Goal: Task Accomplishment & Management: Manage account settings

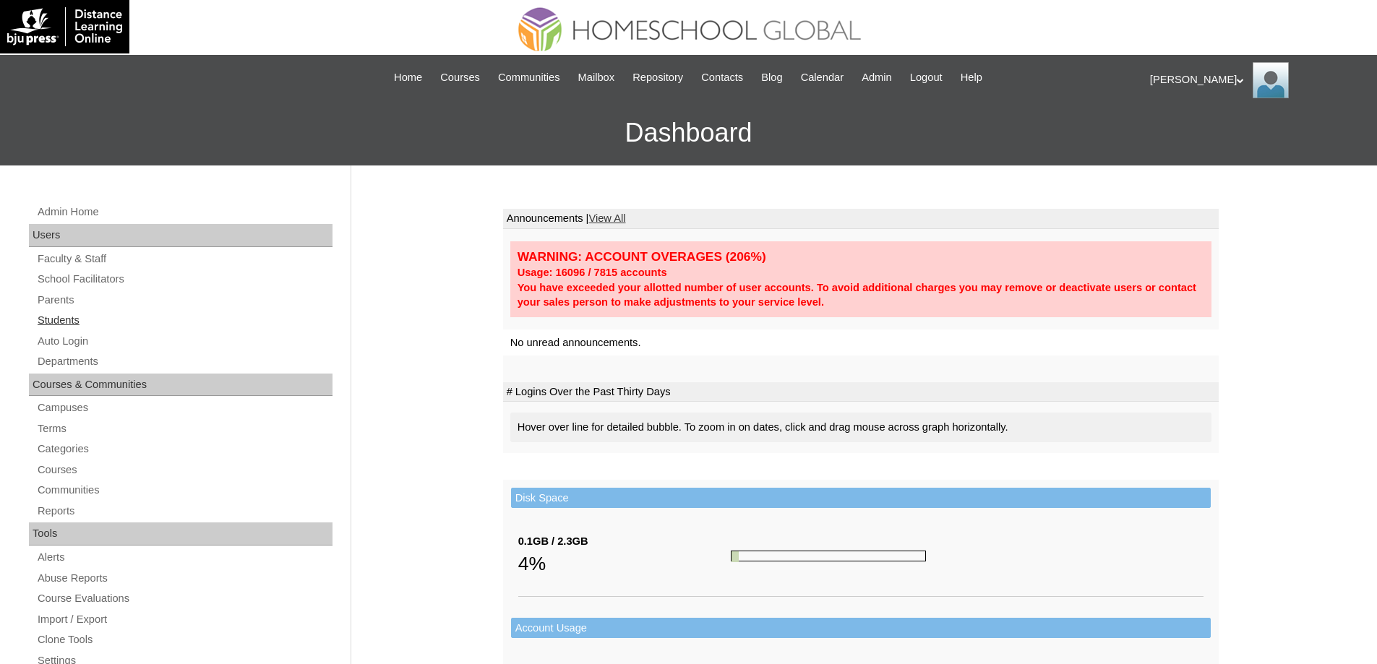
click at [164, 325] on link "Students" at bounding box center [184, 320] width 296 height 18
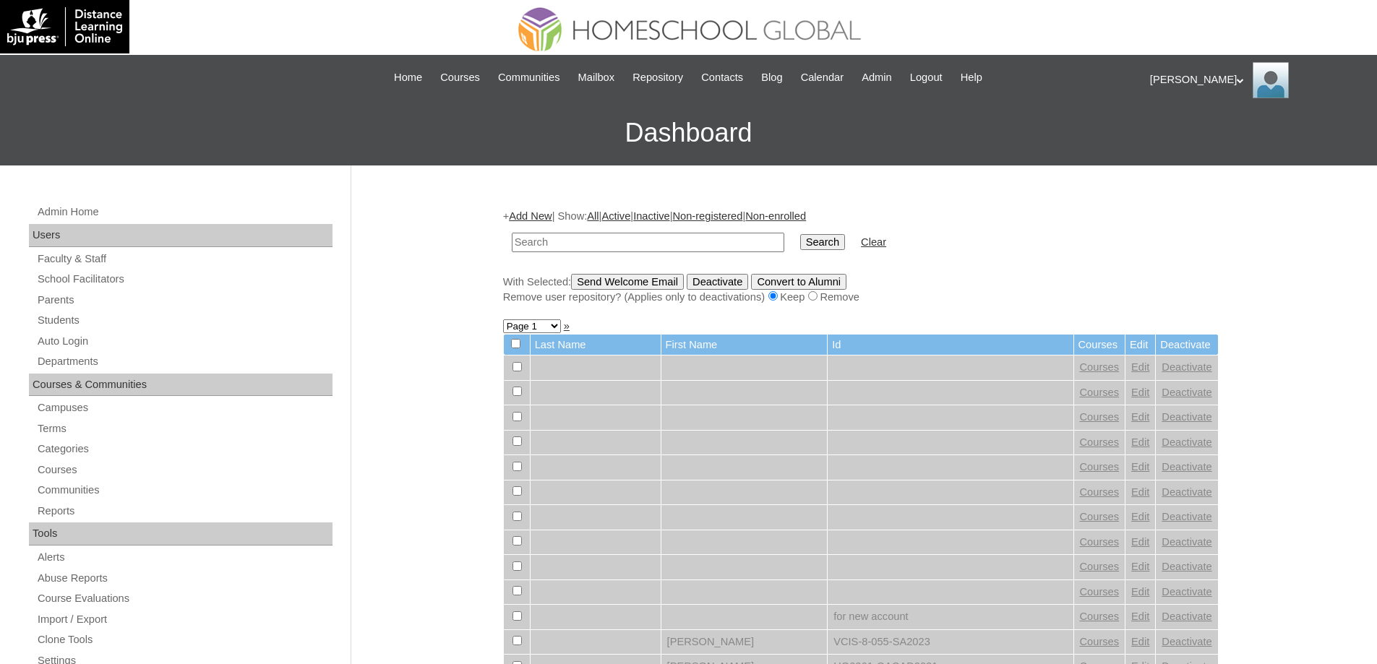
drag, startPoint x: 673, startPoint y: 247, endPoint x: 697, endPoint y: 247, distance: 24.6
click at [674, 247] on input "text" at bounding box center [648, 243] width 272 height 20
click at [775, 247] on input "MHS0258-TECHPH2023" at bounding box center [648, 243] width 272 height 20
type input "MHS0258-TECHPH2023"
click at [825, 246] on input "Search" at bounding box center [822, 242] width 45 height 16
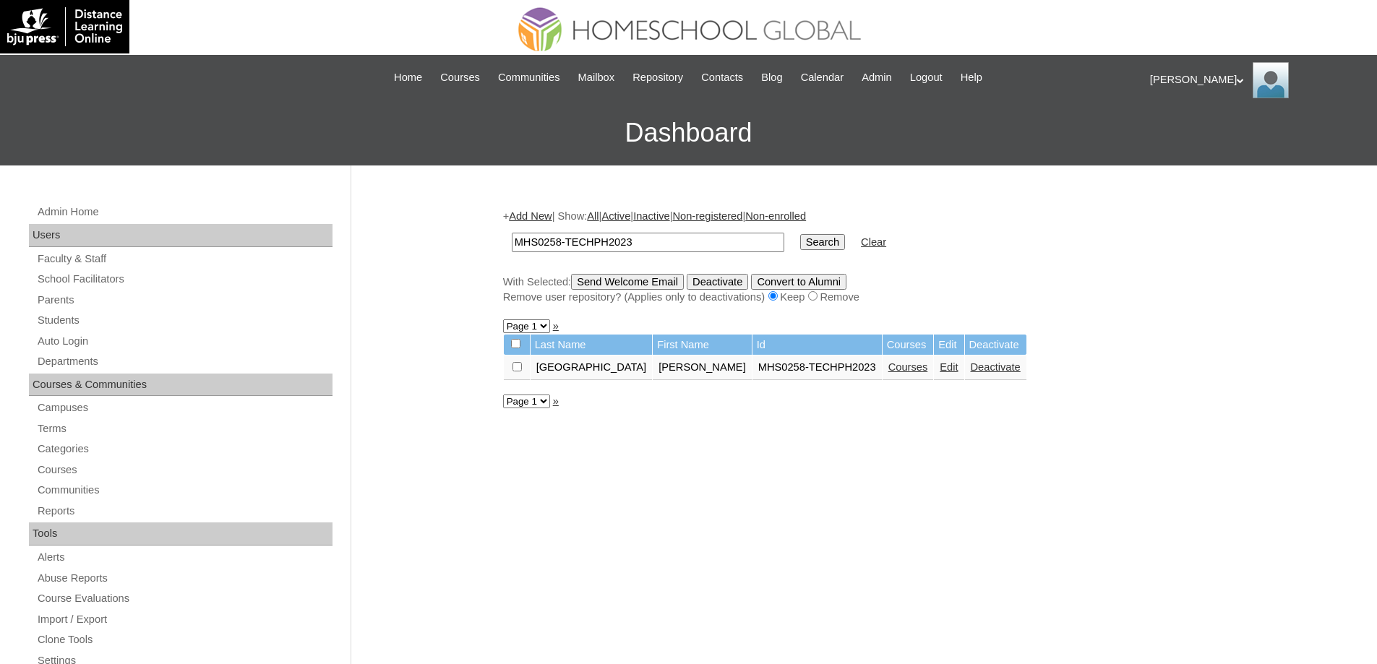
click at [888, 369] on link "Courses" at bounding box center [908, 367] width 40 height 12
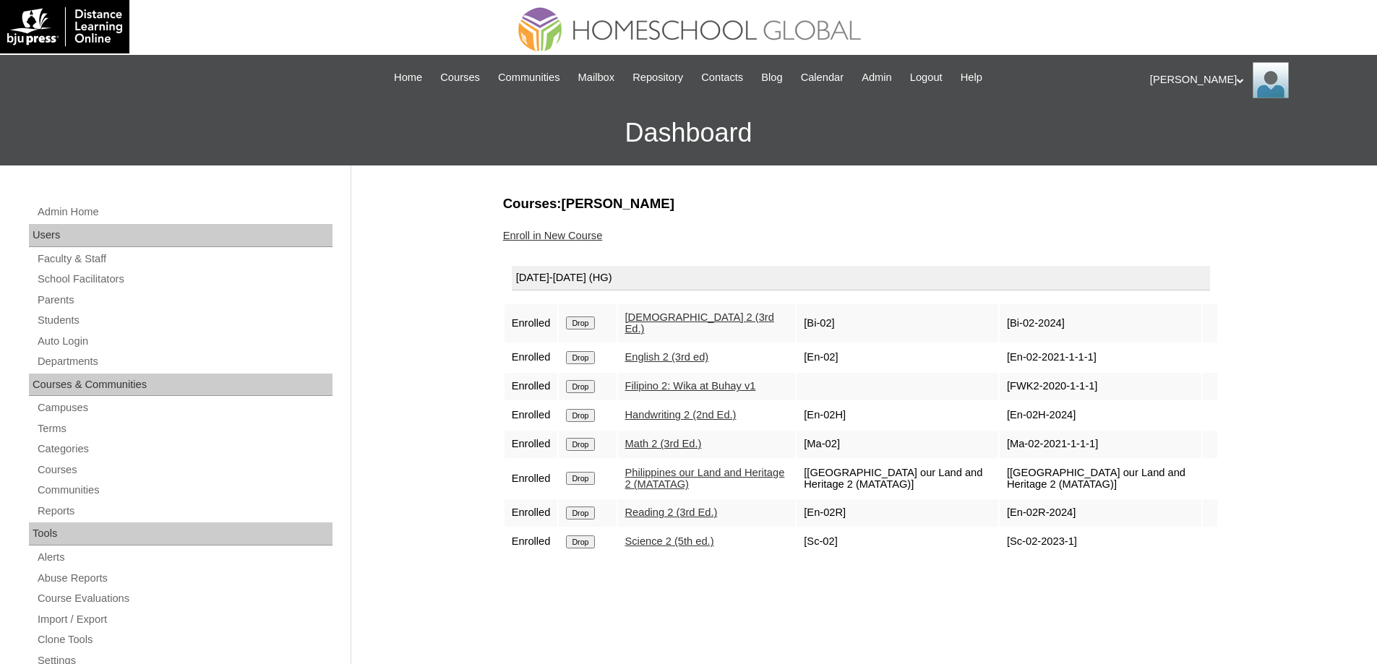
click at [566, 232] on link "Enroll in New Course" at bounding box center [553, 236] width 100 height 12
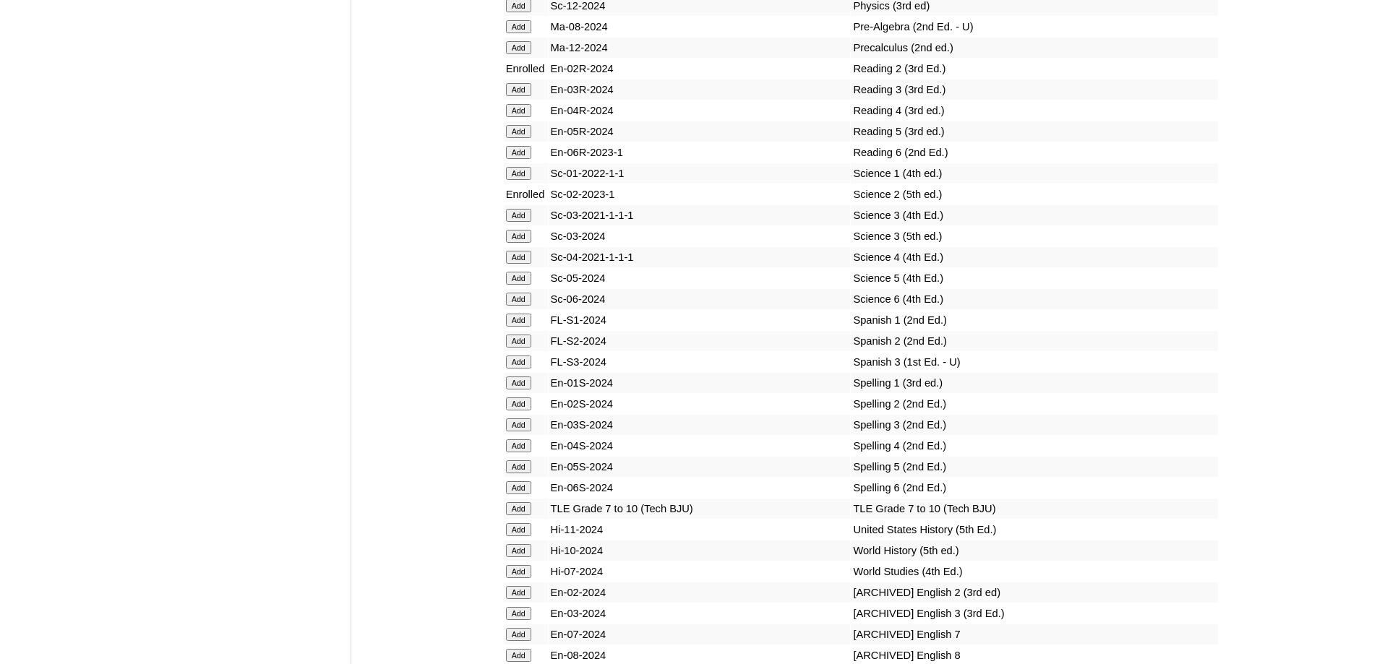
scroll to position [5450, 0]
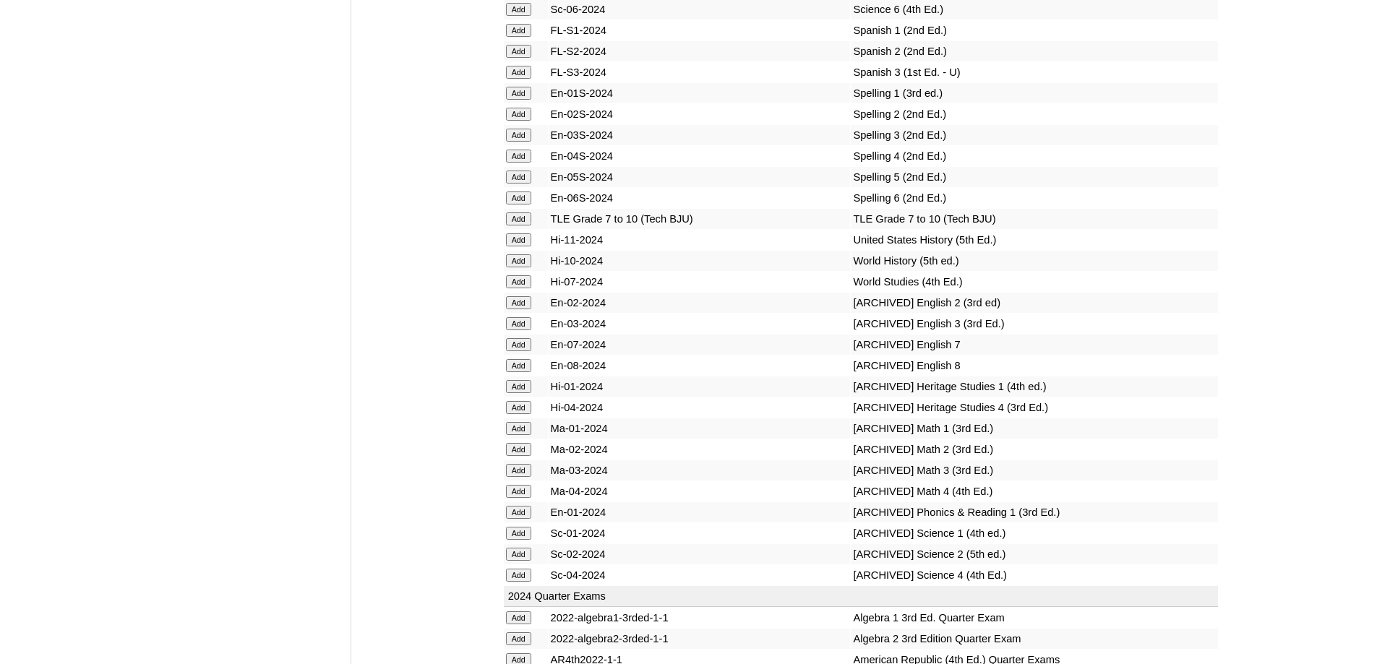
scroll to position [5729, 0]
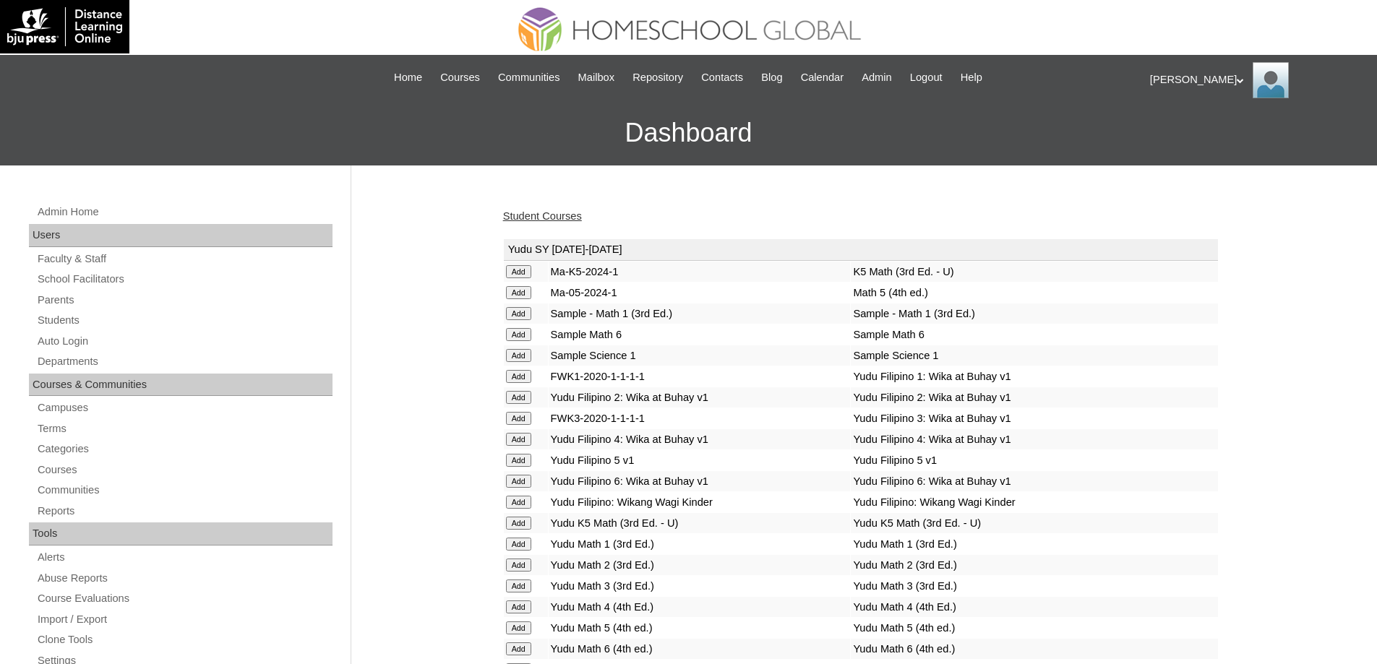
click at [562, 222] on link "Student Courses" at bounding box center [542, 216] width 79 height 12
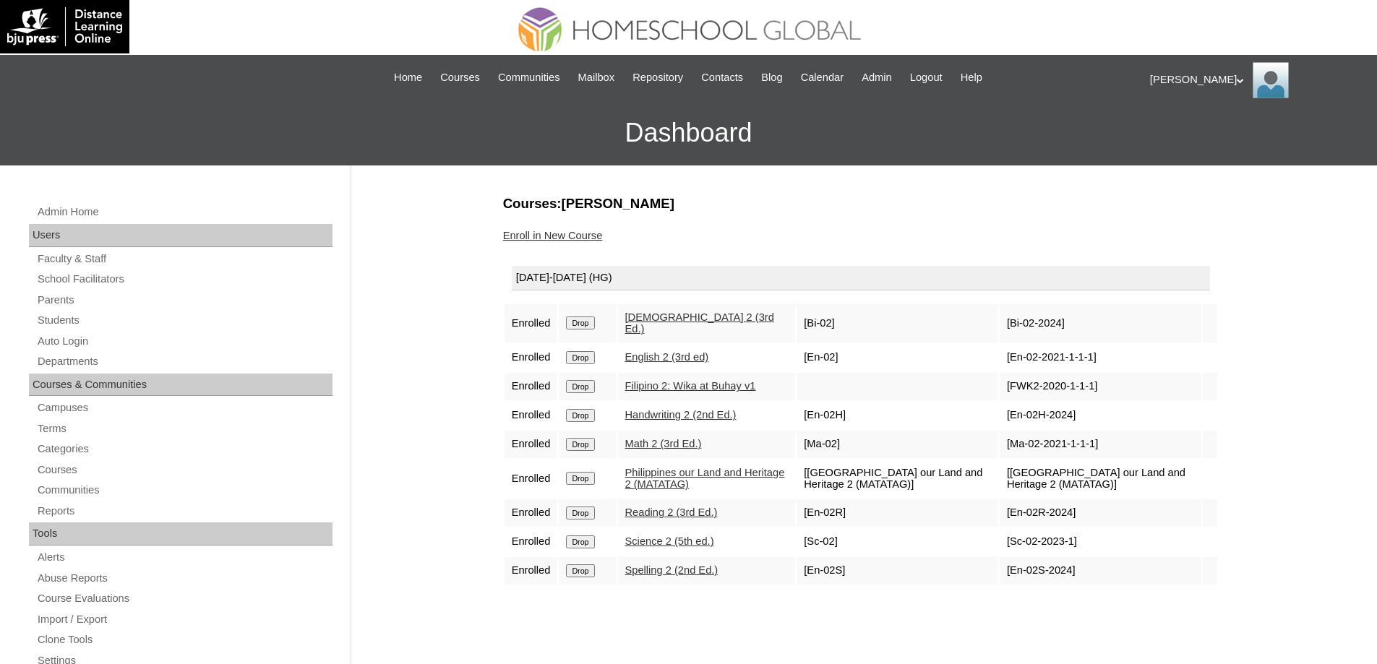
click at [583, 230] on link "Enroll in New Course" at bounding box center [553, 236] width 100 height 12
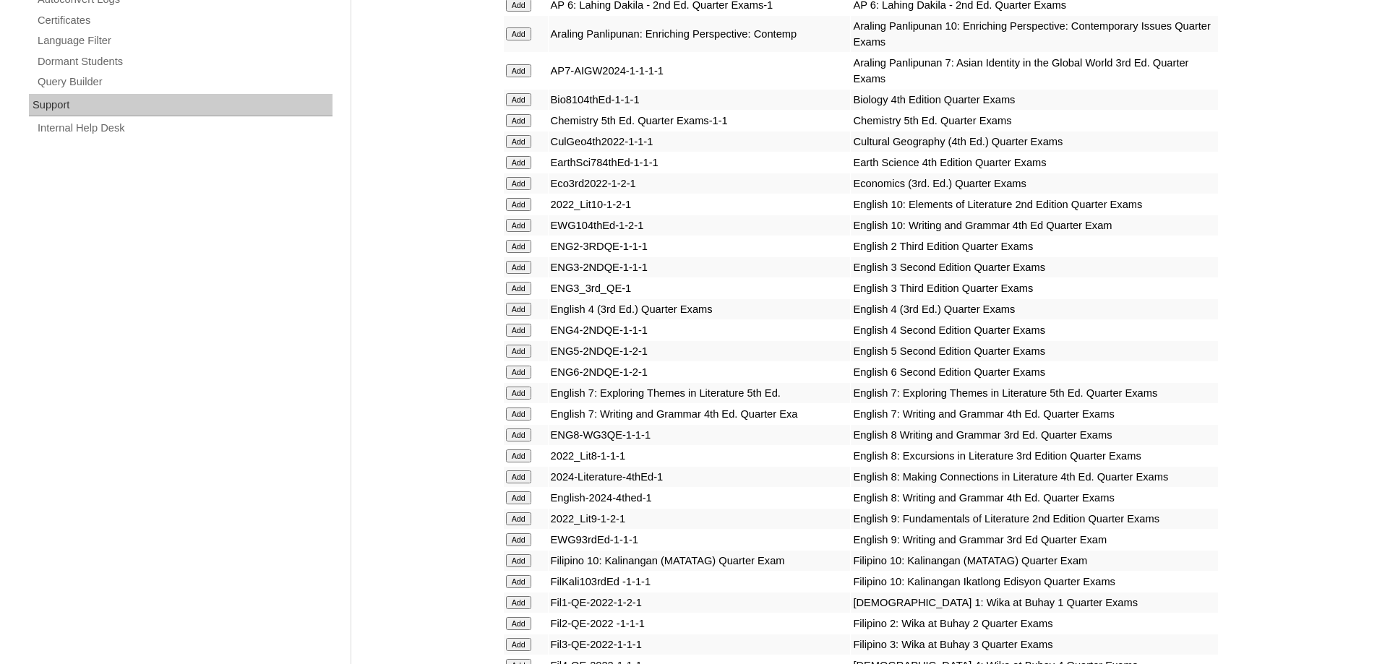
scroll to position [1084, 0]
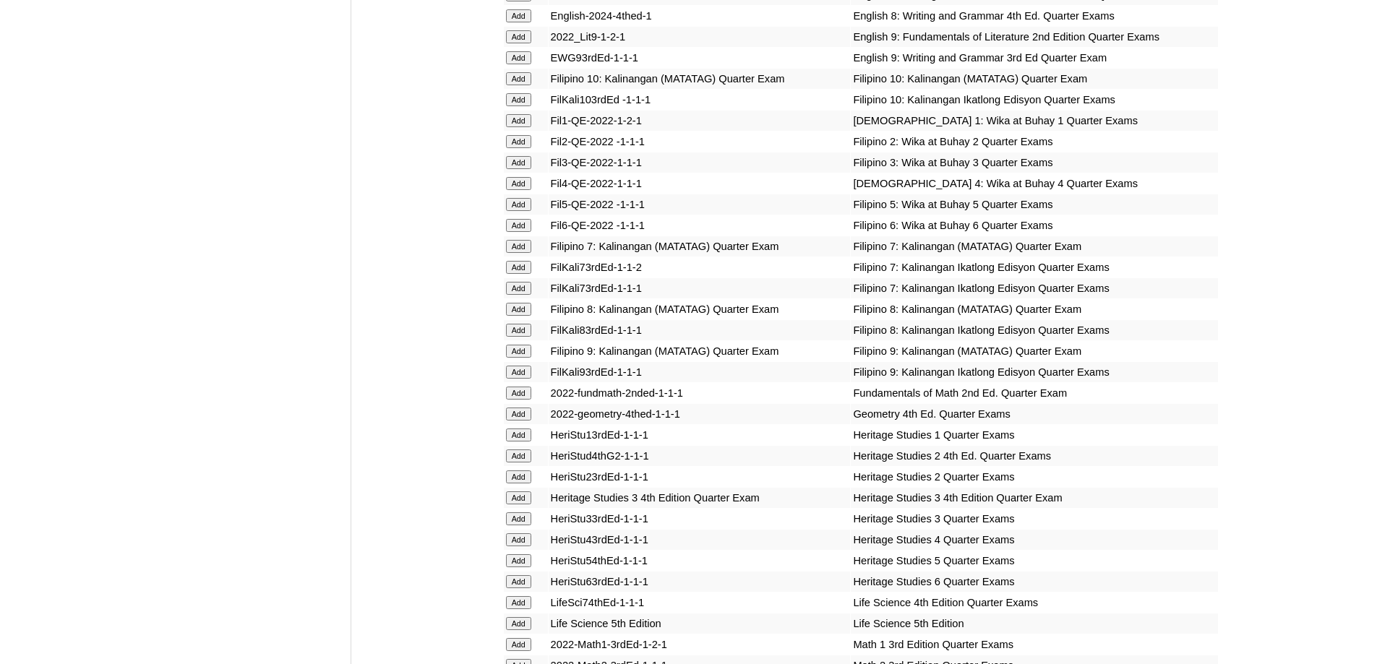
scroll to position [1517, 0]
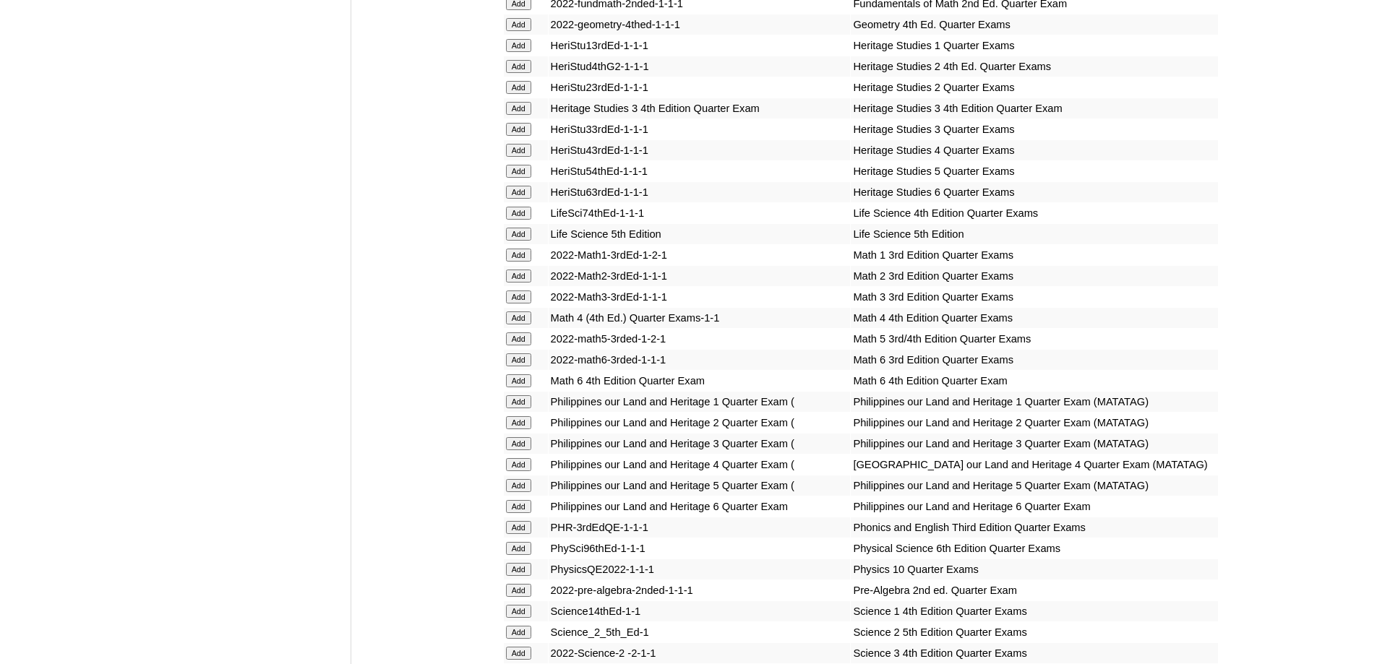
scroll to position [1879, 0]
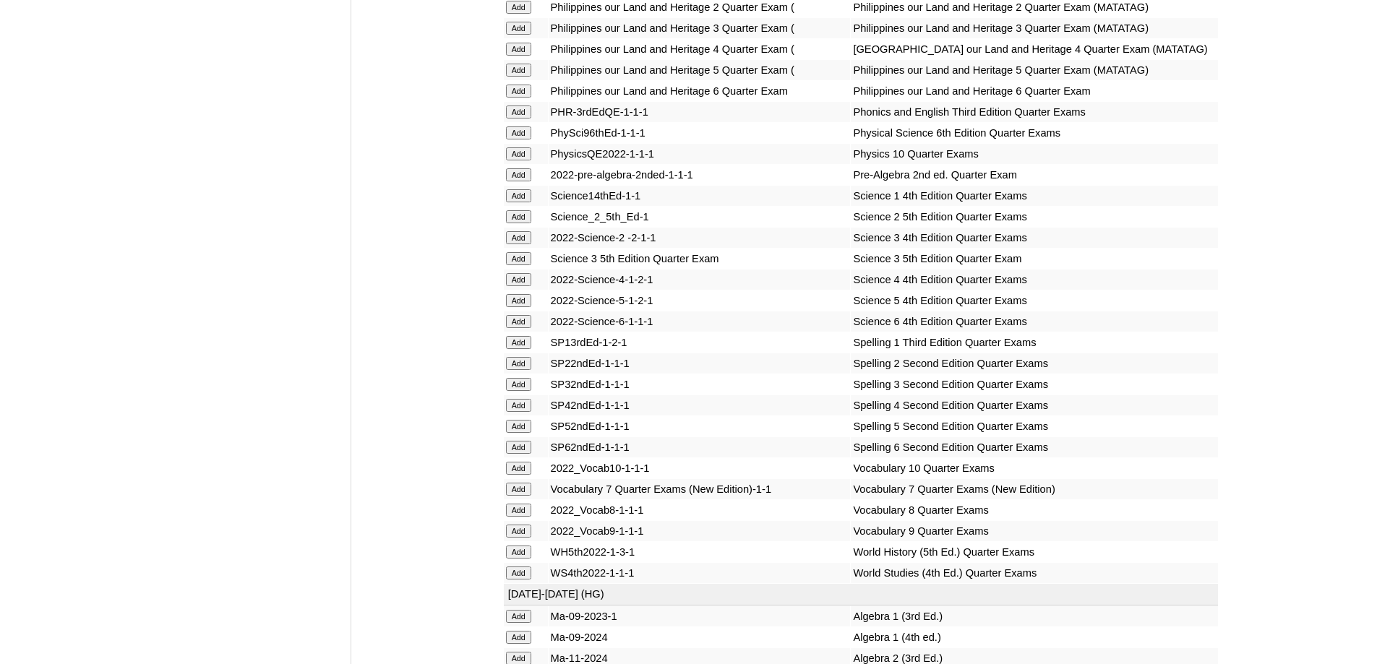
scroll to position [2312, 0]
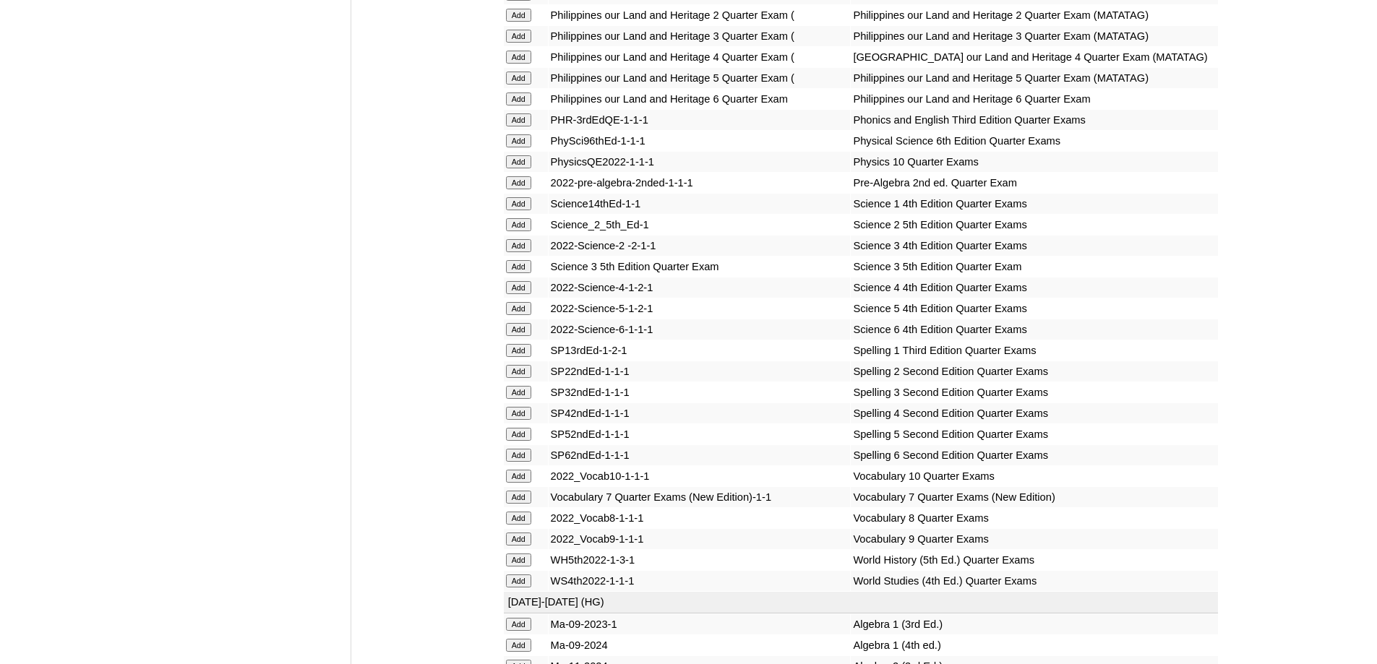
scroll to position [2168, 0]
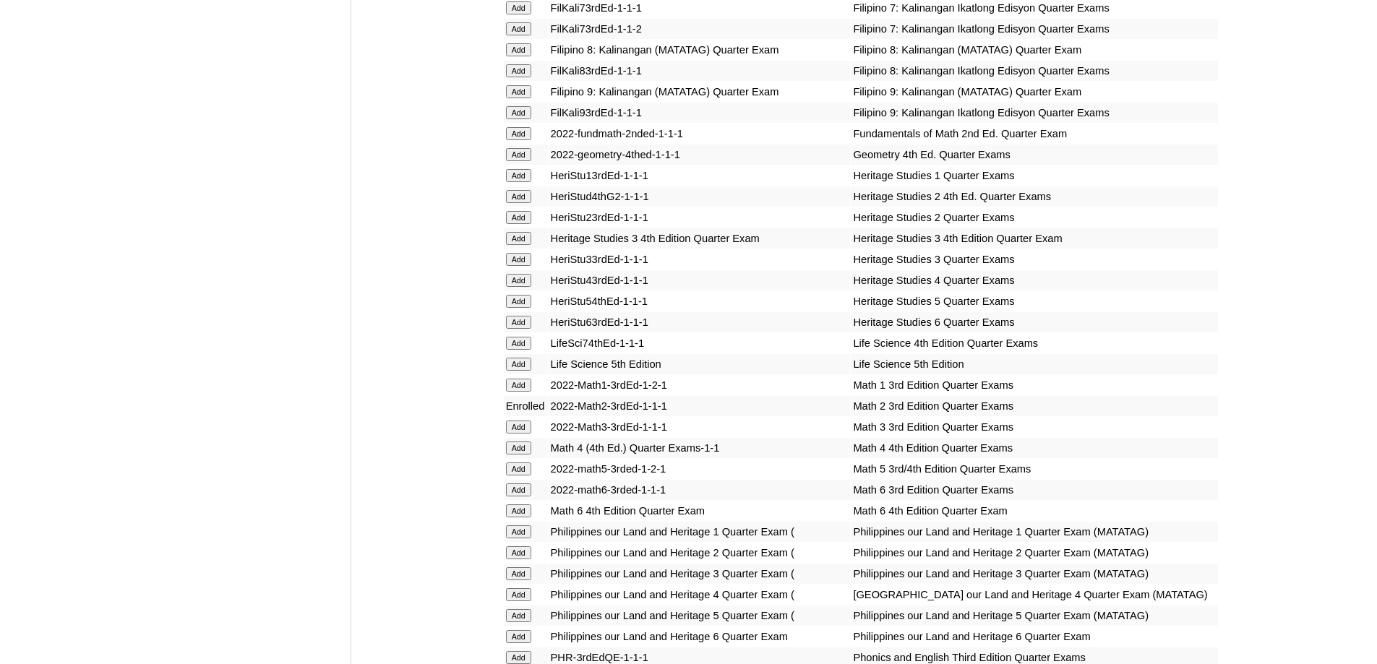
scroll to position [1951, 0]
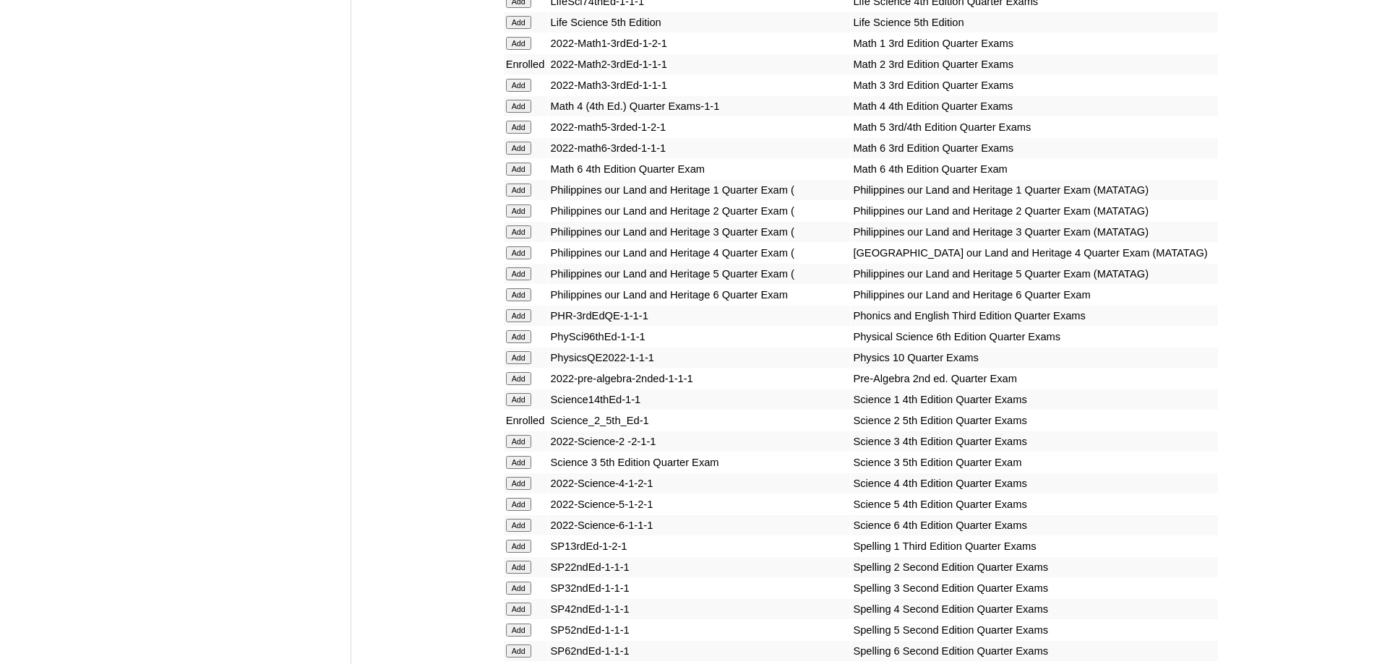
scroll to position [2168, 0]
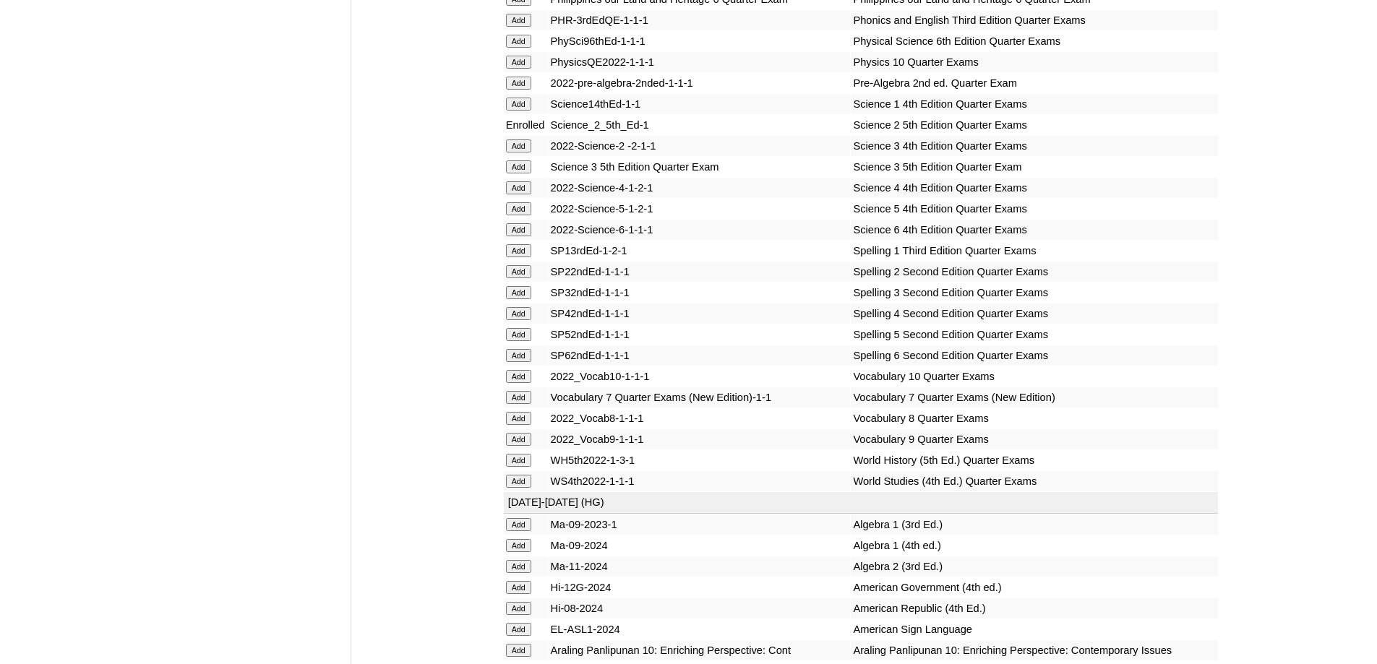
scroll to position [2385, 0]
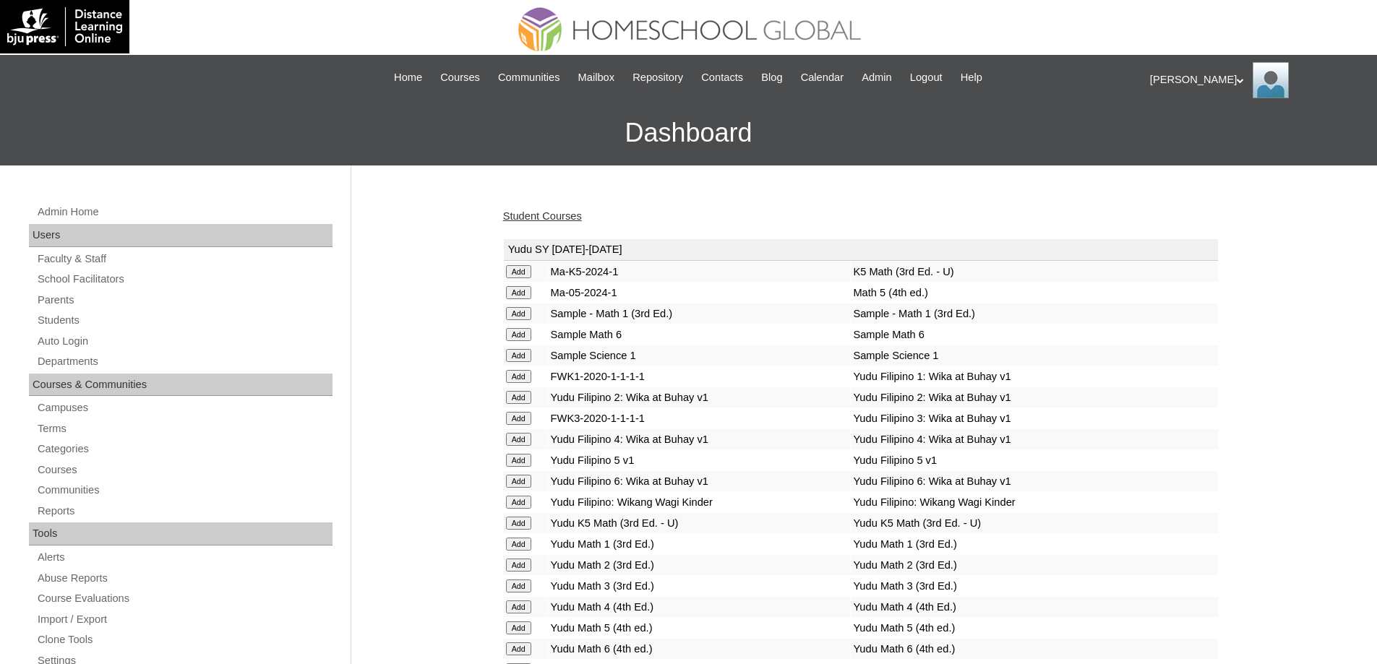
click at [580, 215] on link "Student Courses" at bounding box center [542, 216] width 79 height 12
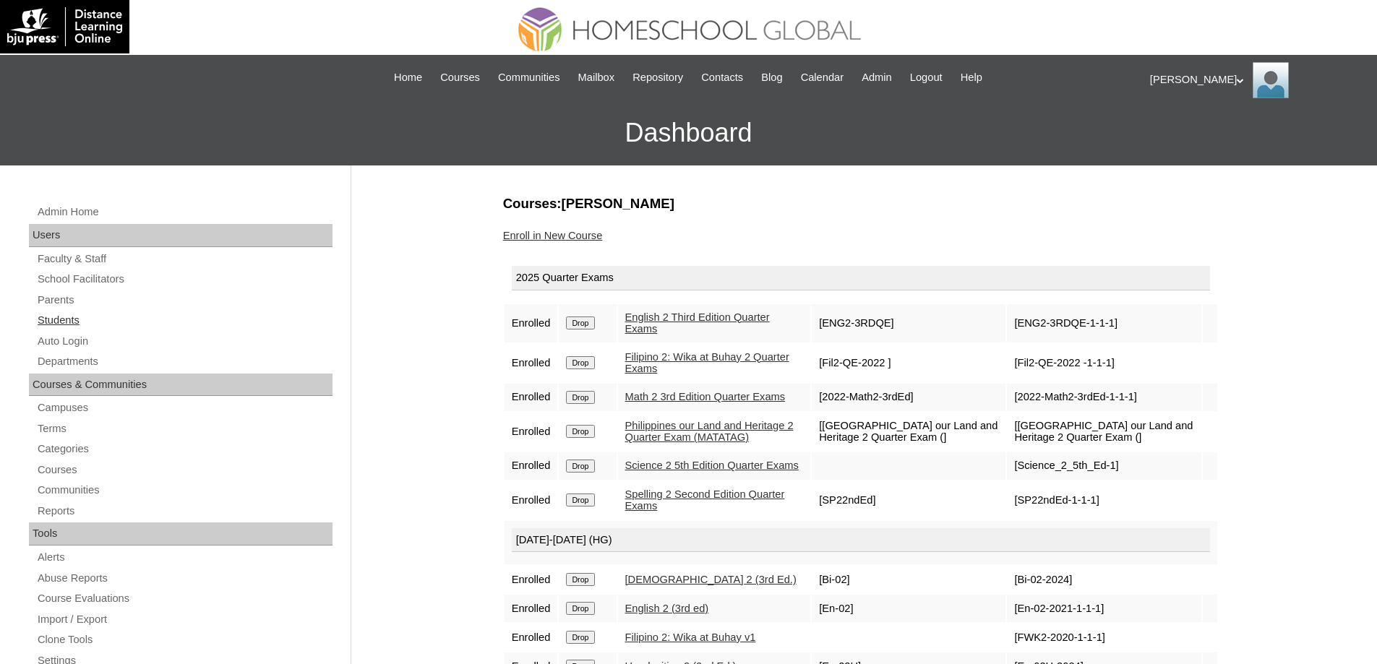
click at [113, 315] on link "Students" at bounding box center [184, 320] width 296 height 18
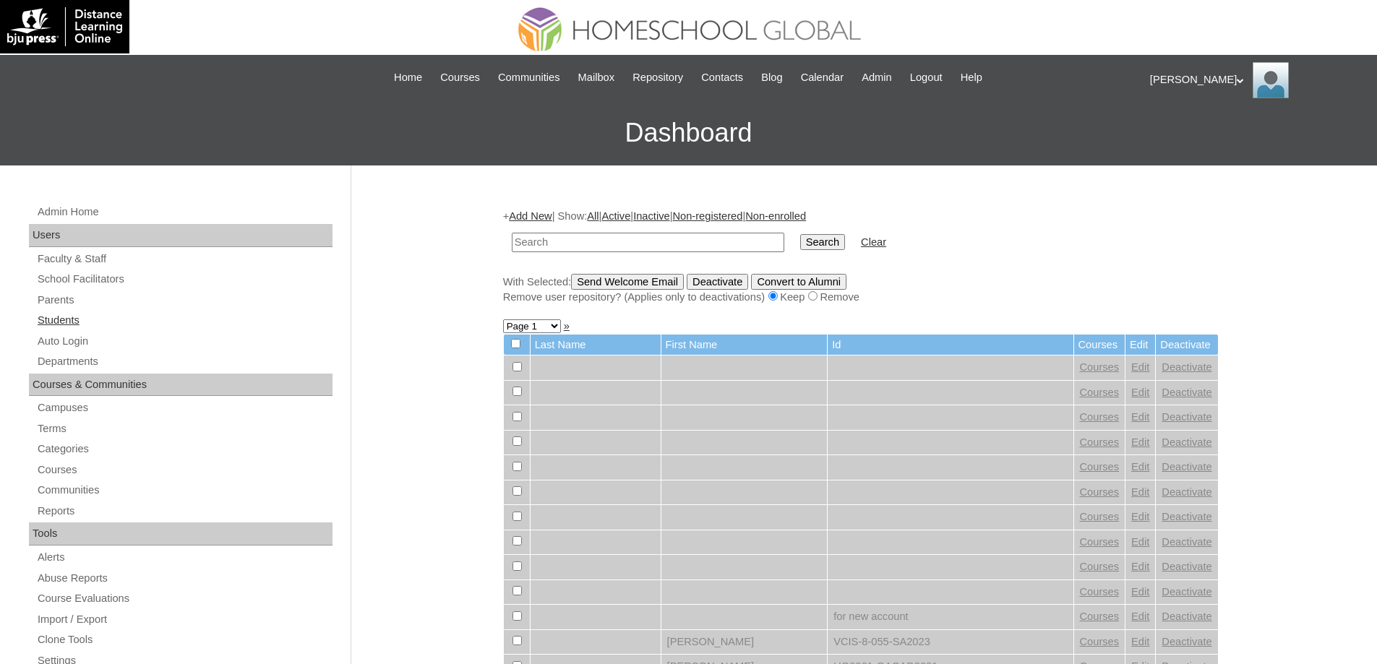
click at [105, 315] on link "Students" at bounding box center [184, 320] width 296 height 18
drag, startPoint x: 570, startPoint y: 243, endPoint x: 697, endPoint y: 242, distance: 127.2
click at [577, 243] on input "text" at bounding box center [648, 243] width 272 height 20
paste input "MHS0775-TECHPH2022"
type input "MHS0775-TECHPH2022"
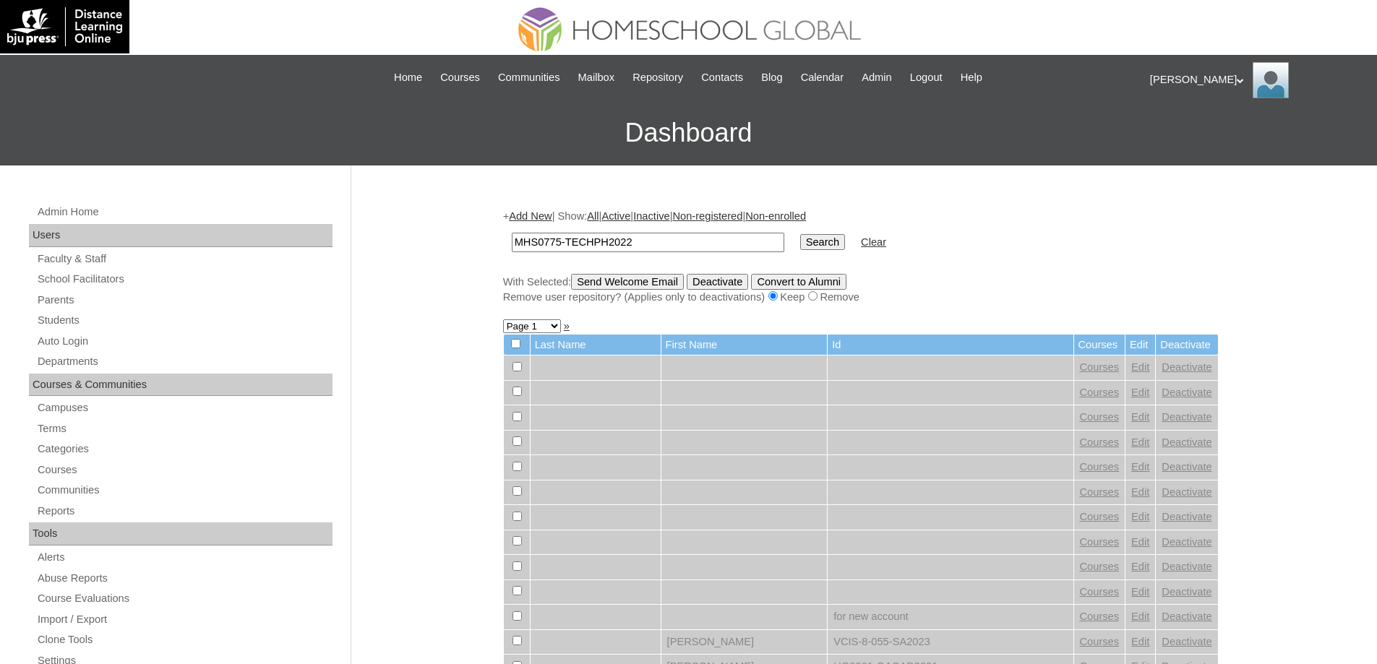
click at [822, 244] on input "Search" at bounding box center [822, 242] width 45 height 16
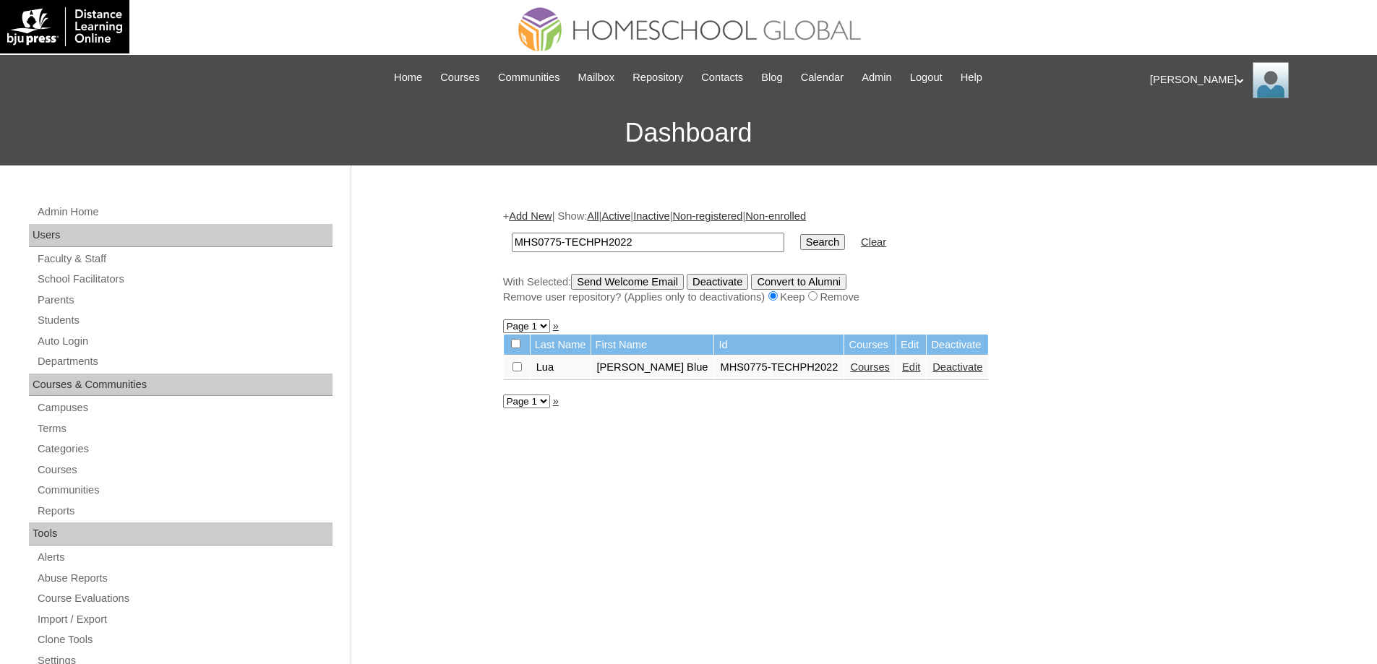
click at [856, 373] on link "Courses" at bounding box center [870, 367] width 40 height 12
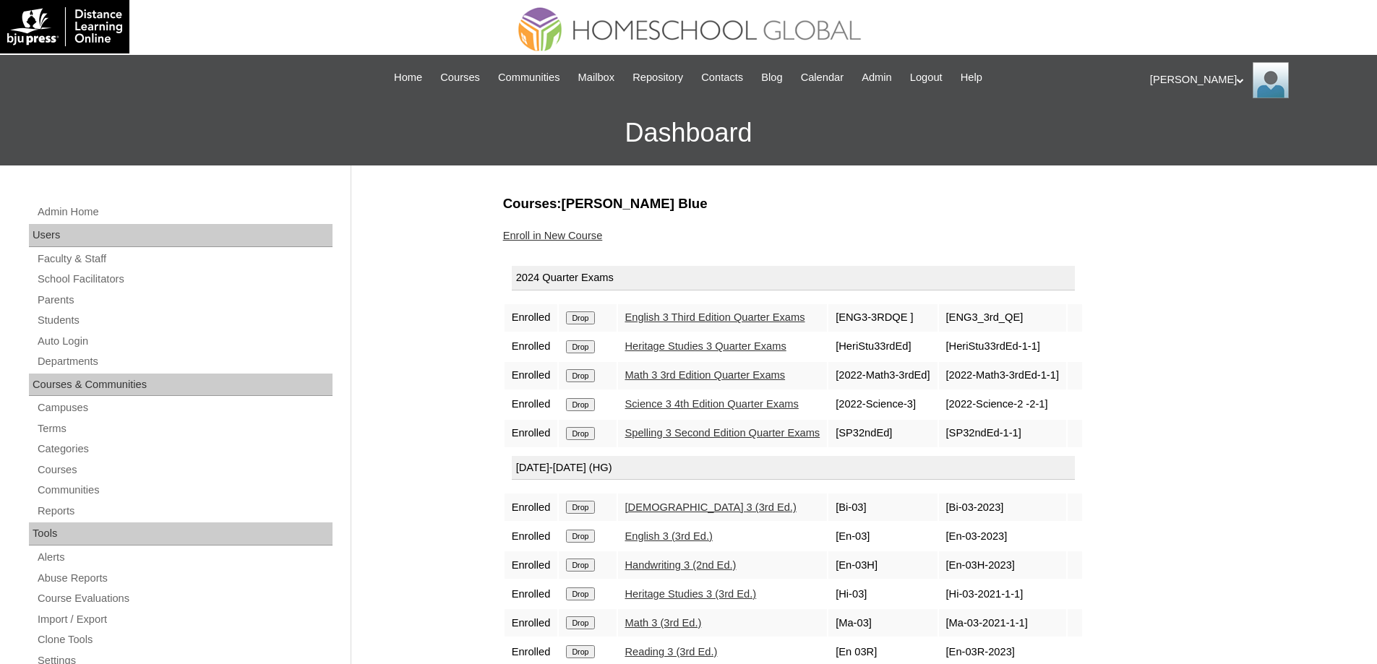
click at [590, 316] on input "Drop" at bounding box center [580, 317] width 28 height 13
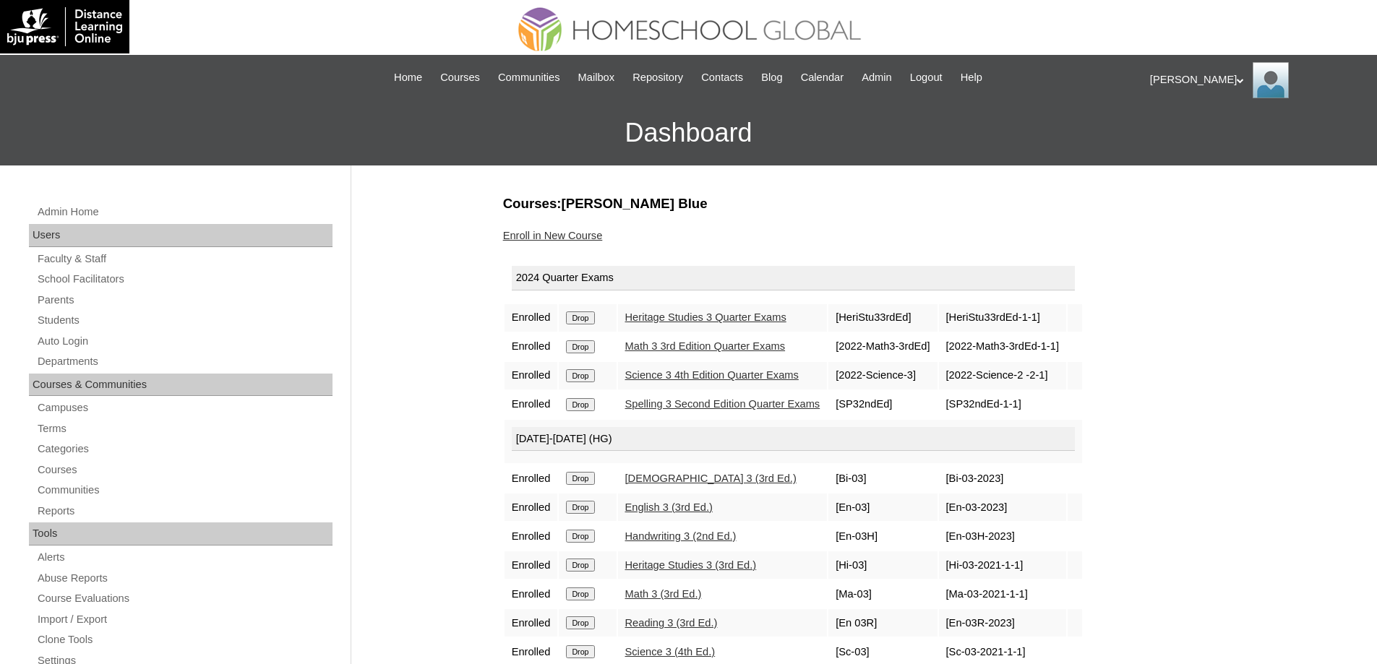
click at [587, 320] on input "Drop" at bounding box center [580, 317] width 28 height 13
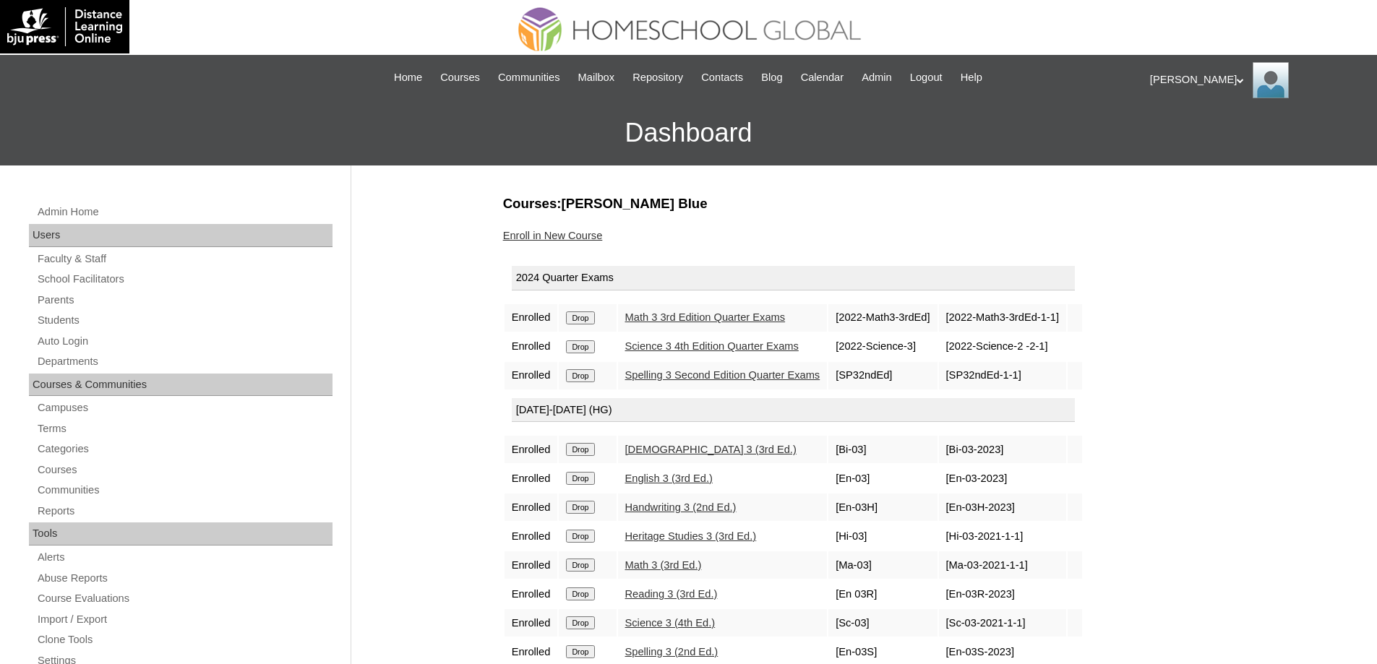
click at [590, 317] on input "Drop" at bounding box center [580, 317] width 28 height 13
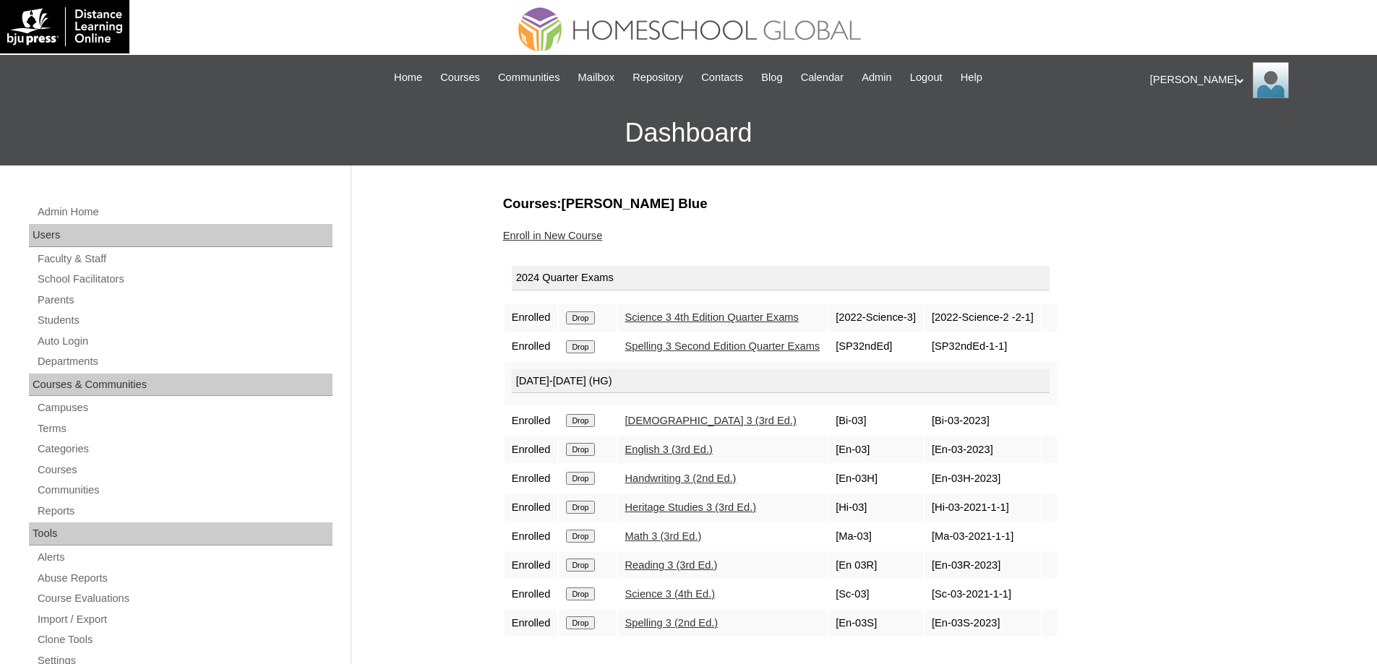
click at [592, 316] on input "Drop" at bounding box center [580, 317] width 28 height 13
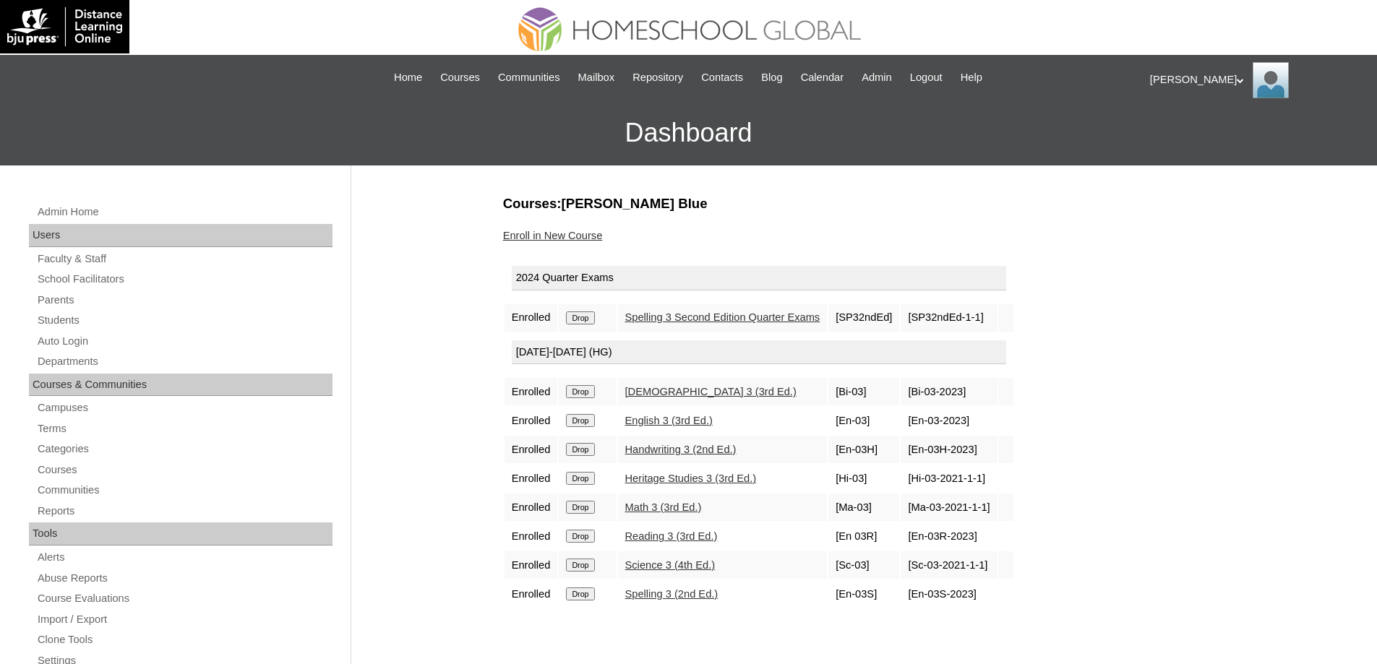
click at [586, 317] on input "Drop" at bounding box center [580, 317] width 28 height 13
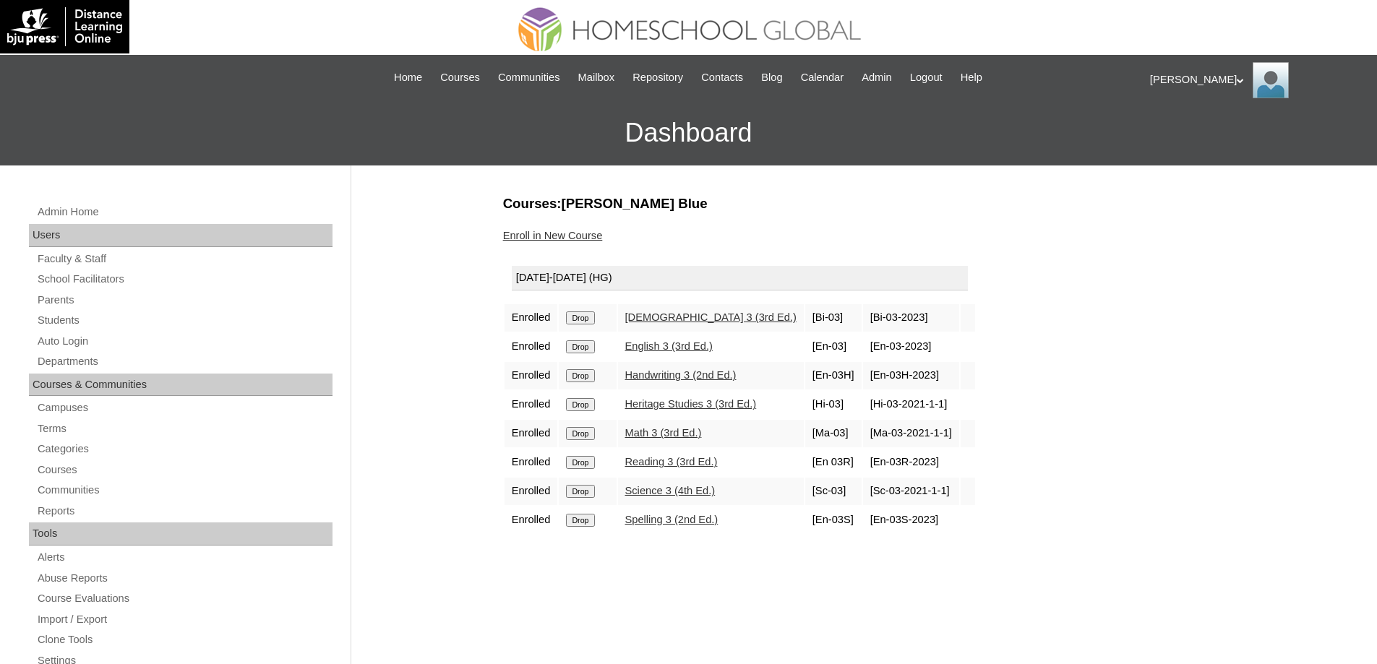
drag, startPoint x: 595, startPoint y: 316, endPoint x: 757, endPoint y: 52, distance: 309.5
click at [594, 315] on input "Drop" at bounding box center [580, 317] width 28 height 13
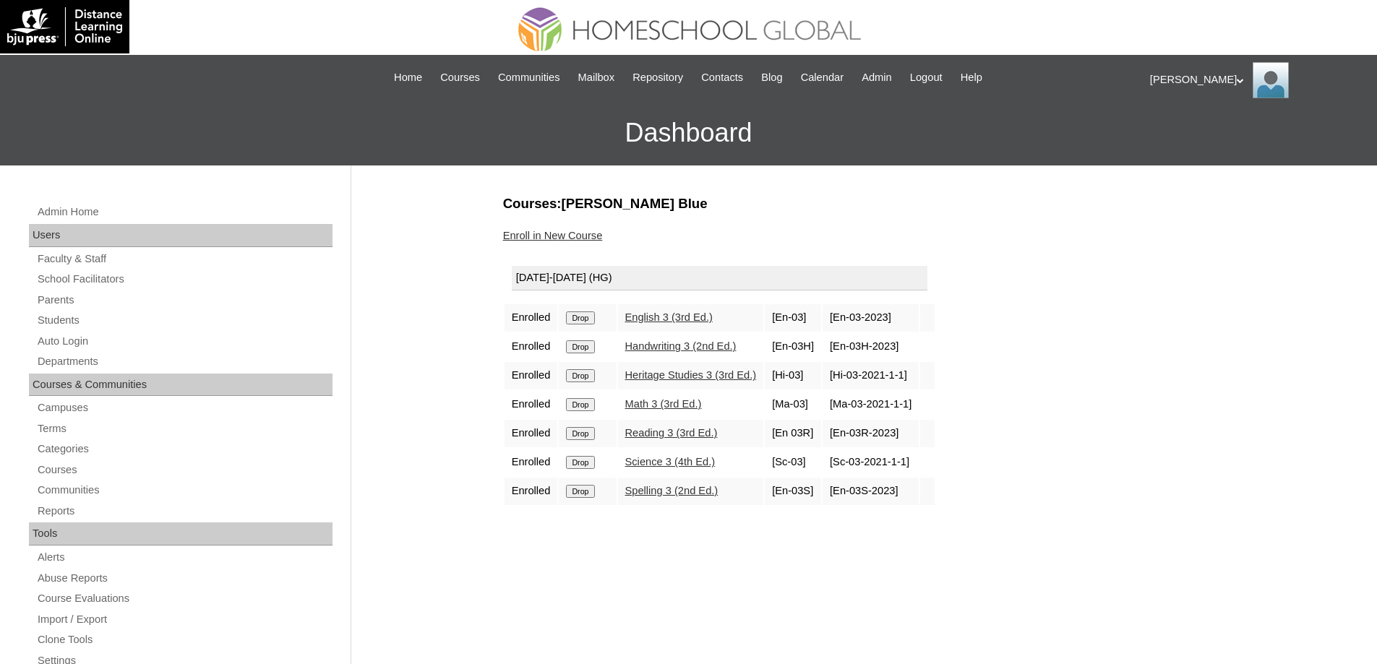
click at [586, 315] on input "Drop" at bounding box center [580, 317] width 28 height 13
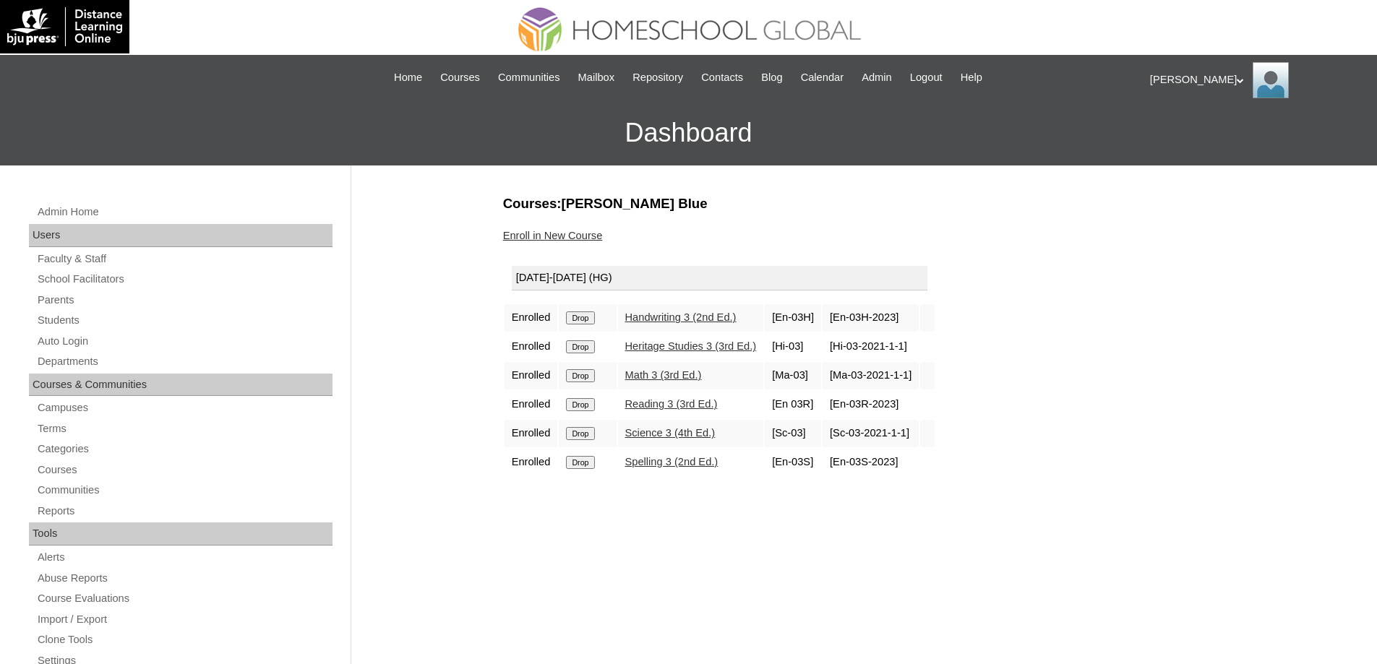
drag, startPoint x: 0, startPoint y: 0, endPoint x: 760, endPoint y: 56, distance: 762.2
click at [589, 316] on input "Drop" at bounding box center [580, 317] width 28 height 13
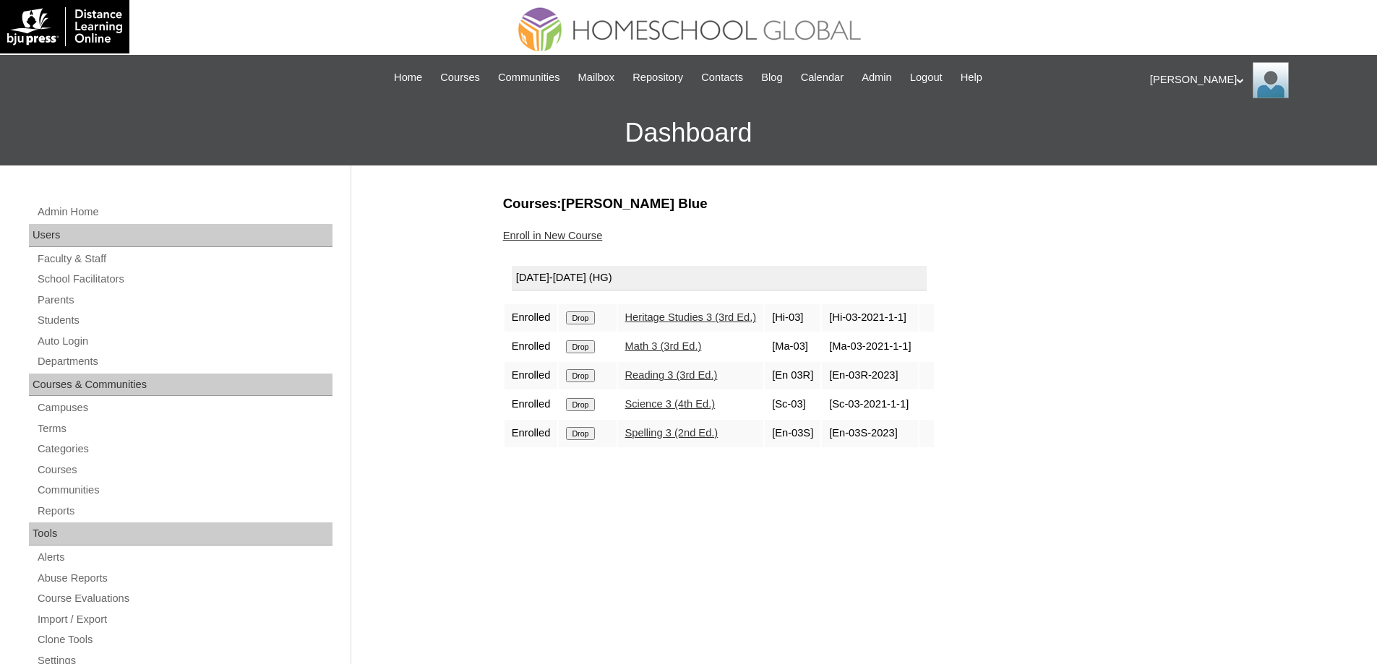
click at [581, 316] on input "Drop" at bounding box center [580, 317] width 28 height 13
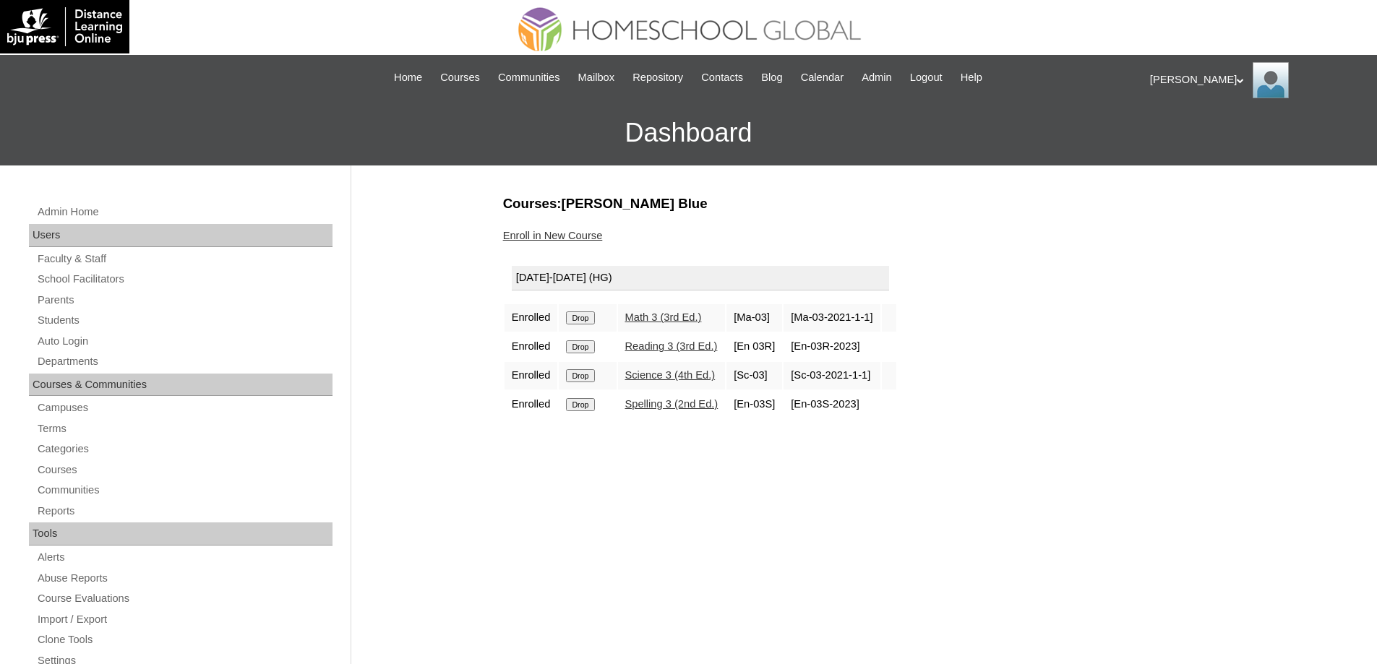
click at [590, 314] on input "Drop" at bounding box center [580, 317] width 28 height 13
click at [585, 311] on input "Drop" at bounding box center [580, 317] width 28 height 13
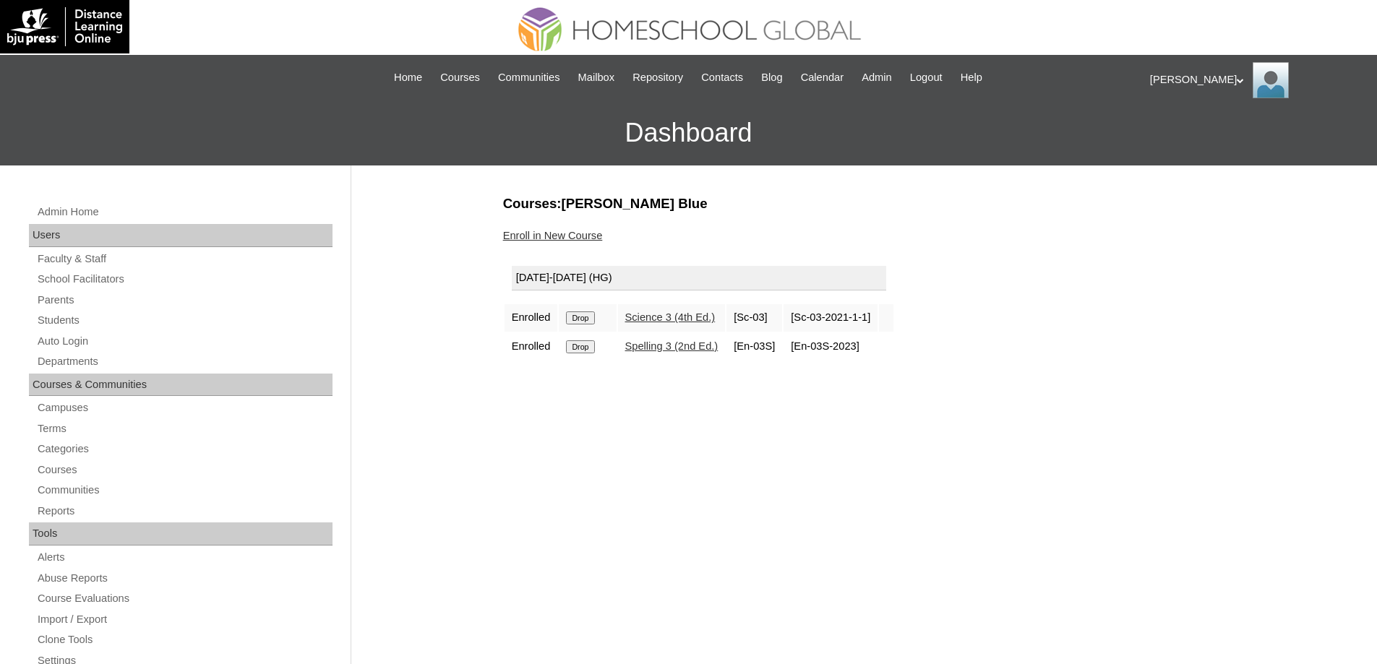
click at [582, 319] on input "Drop" at bounding box center [580, 317] width 28 height 13
click at [585, 319] on input "Drop" at bounding box center [580, 317] width 28 height 13
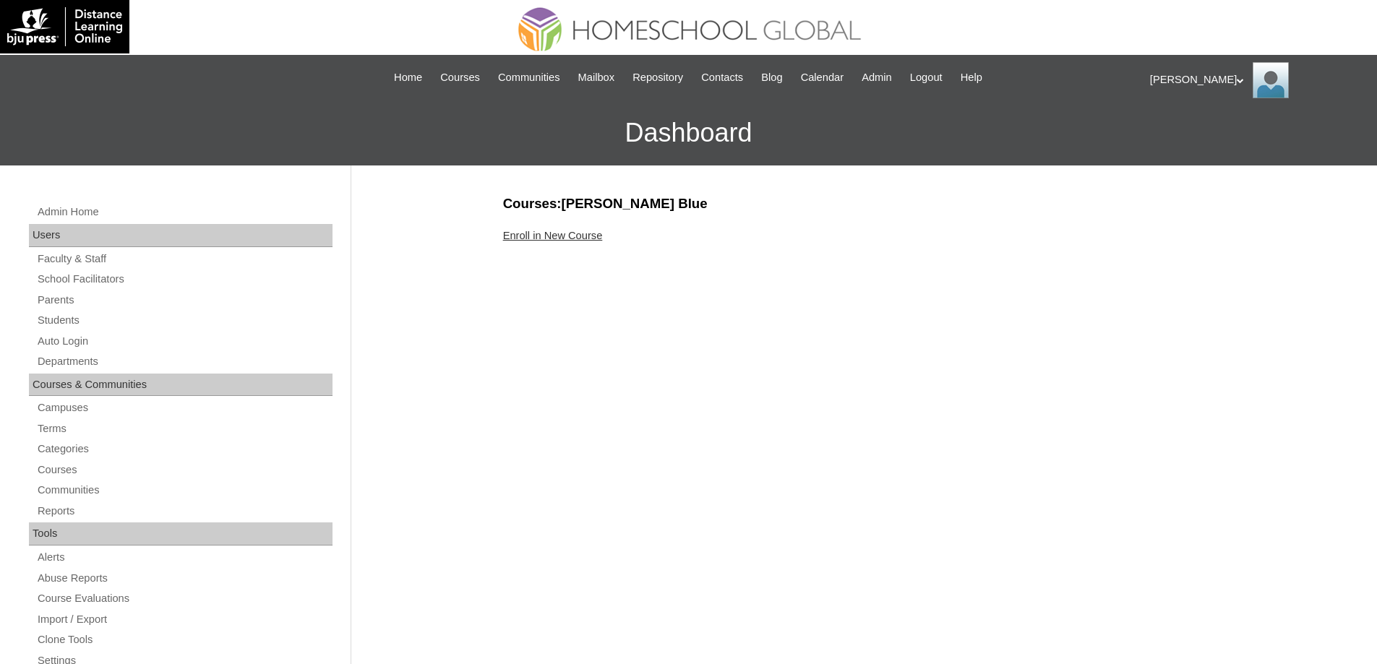
click at [602, 238] on link "Enroll in New Course" at bounding box center [553, 236] width 100 height 12
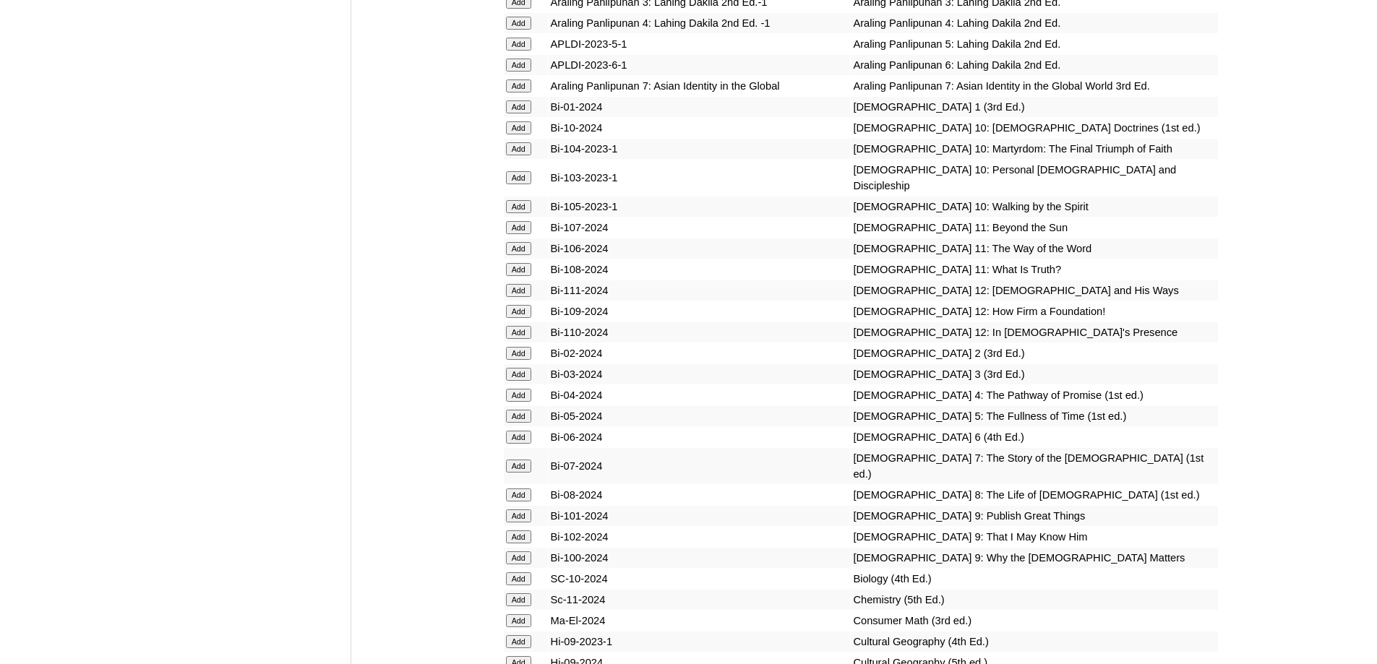
scroll to position [3107, 0]
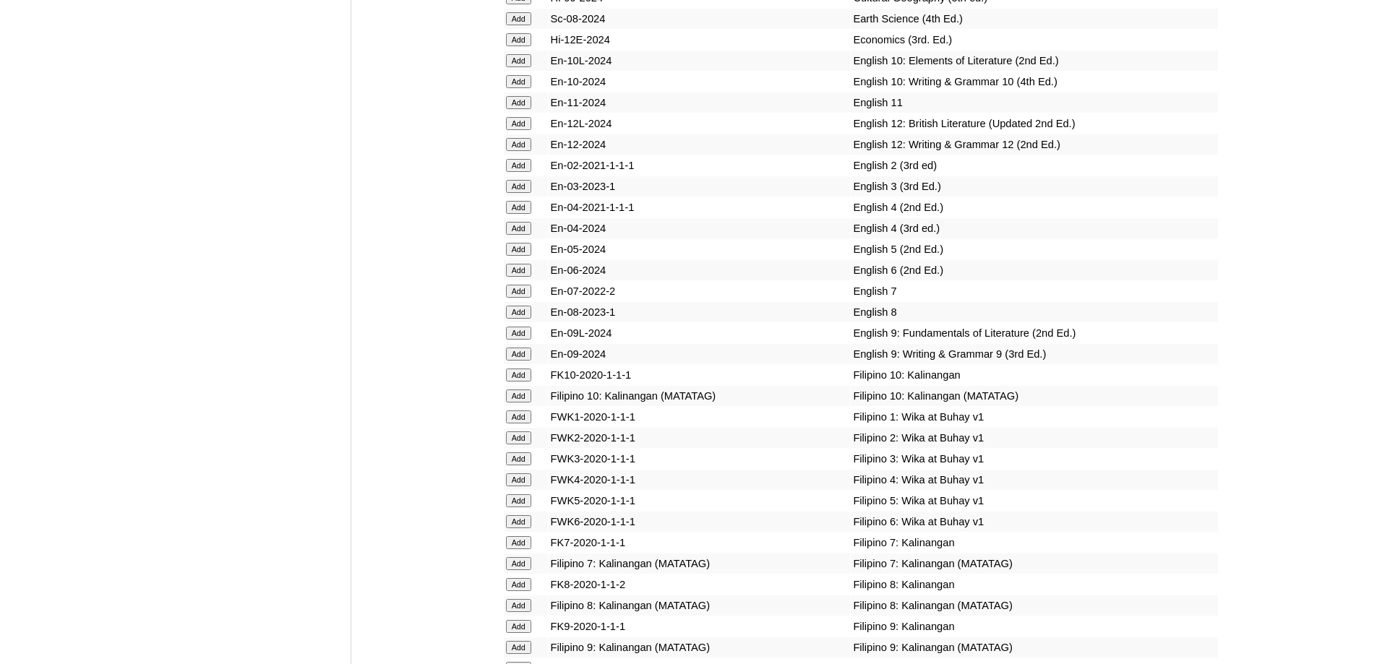
scroll to position [3757, 0]
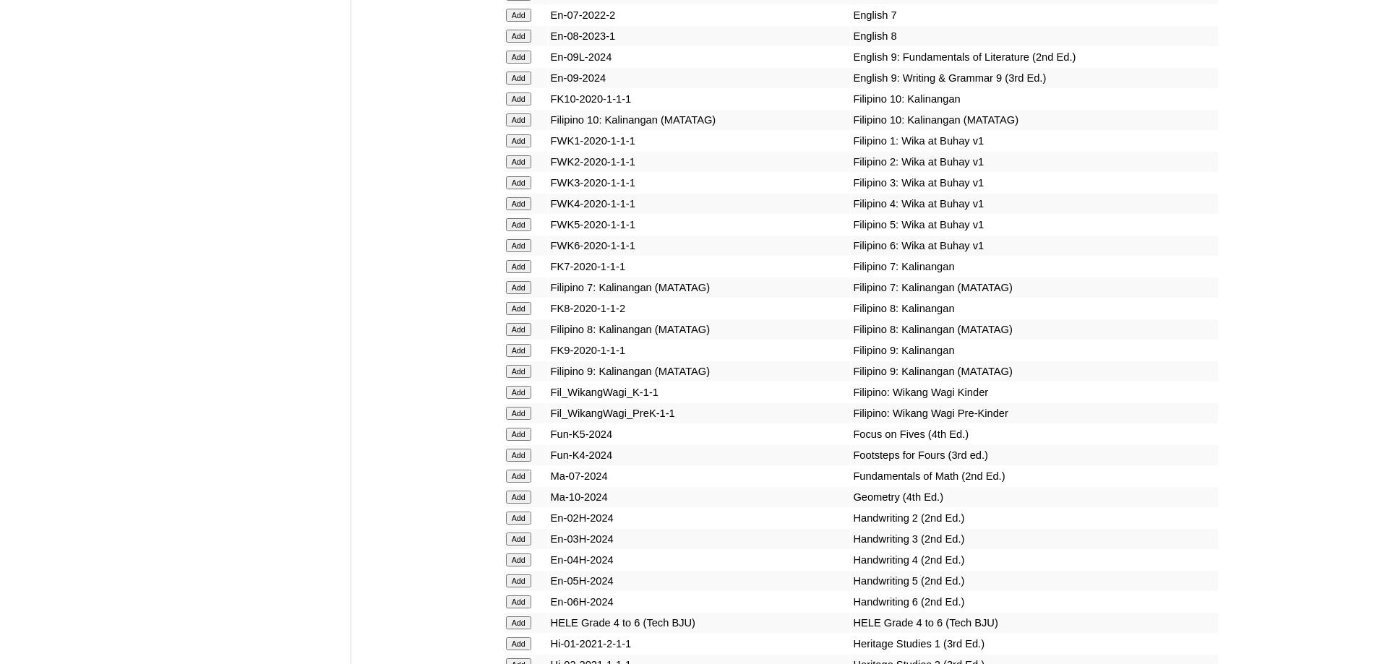
scroll to position [4035, 0]
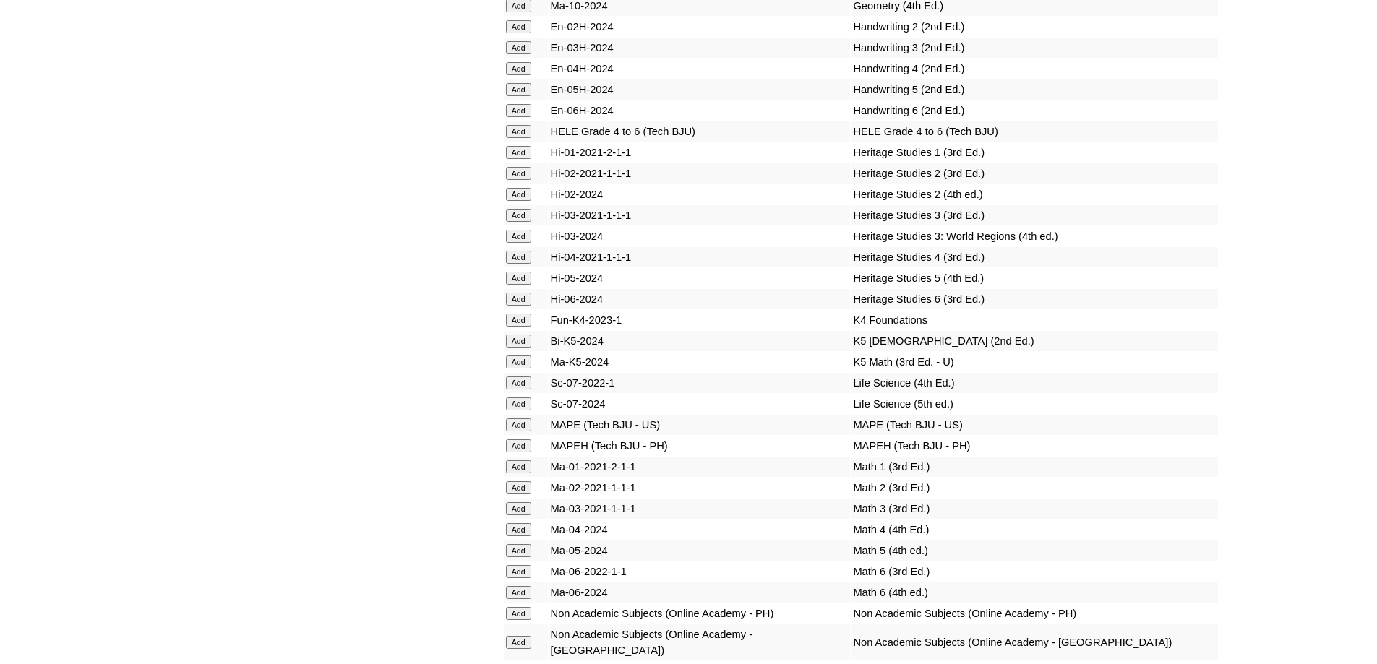
scroll to position [4524, 0]
